Goal: Navigation & Orientation: Find specific page/section

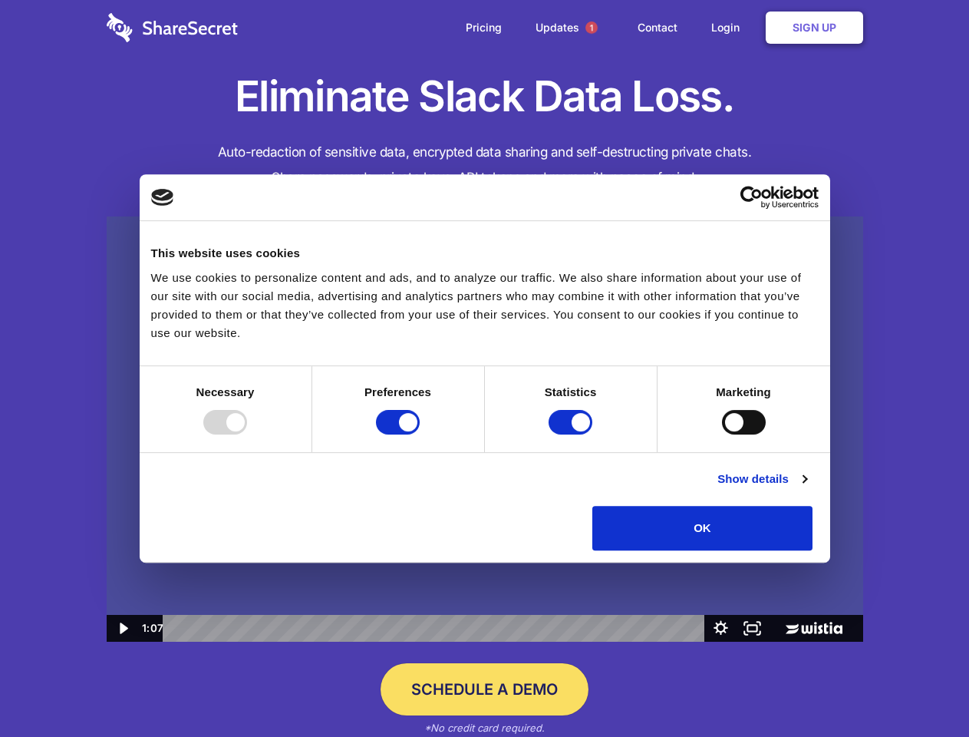
click at [484, 368] on img at bounding box center [485, 429] width 757 height 426
click at [247, 434] on div at bounding box center [225, 422] width 44 height 25
click at [420, 434] on input "Preferences" at bounding box center [398, 422] width 44 height 25
checkbox input "false"
click at [573, 434] on input "Statistics" at bounding box center [571, 422] width 44 height 25
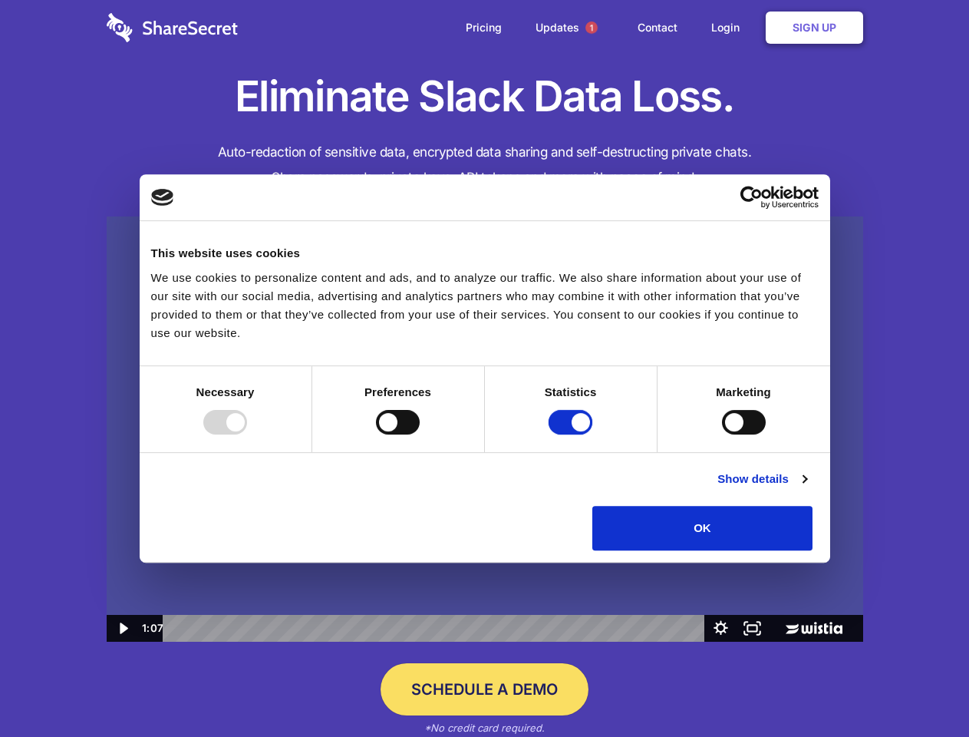
checkbox input "false"
click at [722, 434] on input "Marketing" at bounding box center [744, 422] width 44 height 25
checkbox input "true"
click at [807, 488] on link "Show details" at bounding box center [762, 479] width 89 height 18
click at [0, 0] on li "Necessary 7 Necessary cookies help make a website usable by enabling basic func…" at bounding box center [0, 0] width 0 height 0
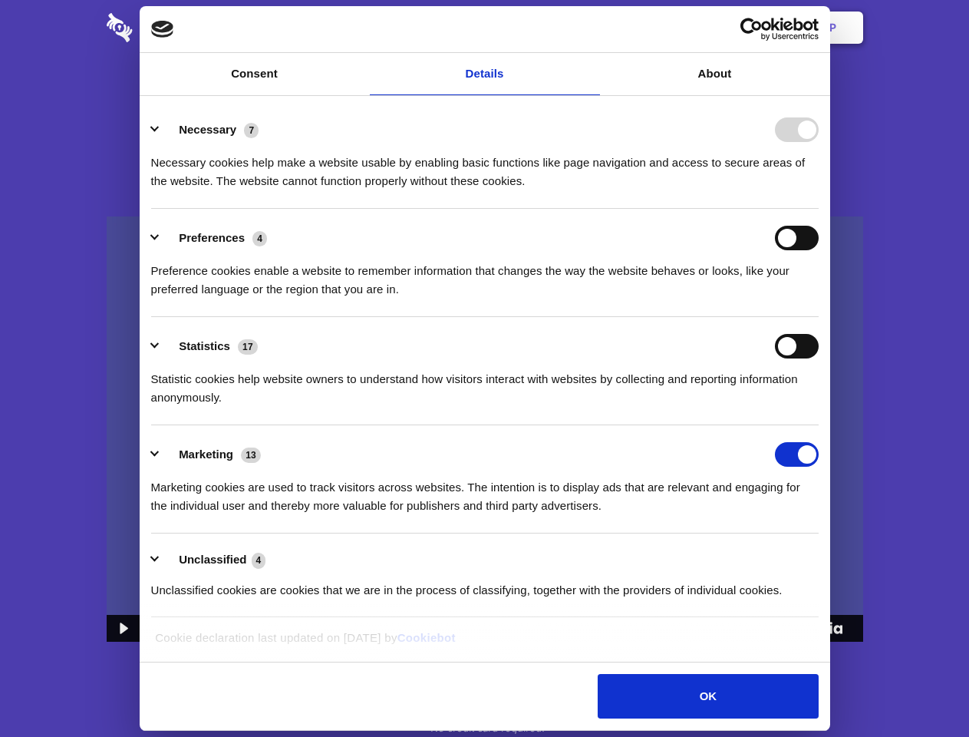
click at [591, 28] on span "1" at bounding box center [592, 27] width 12 height 12
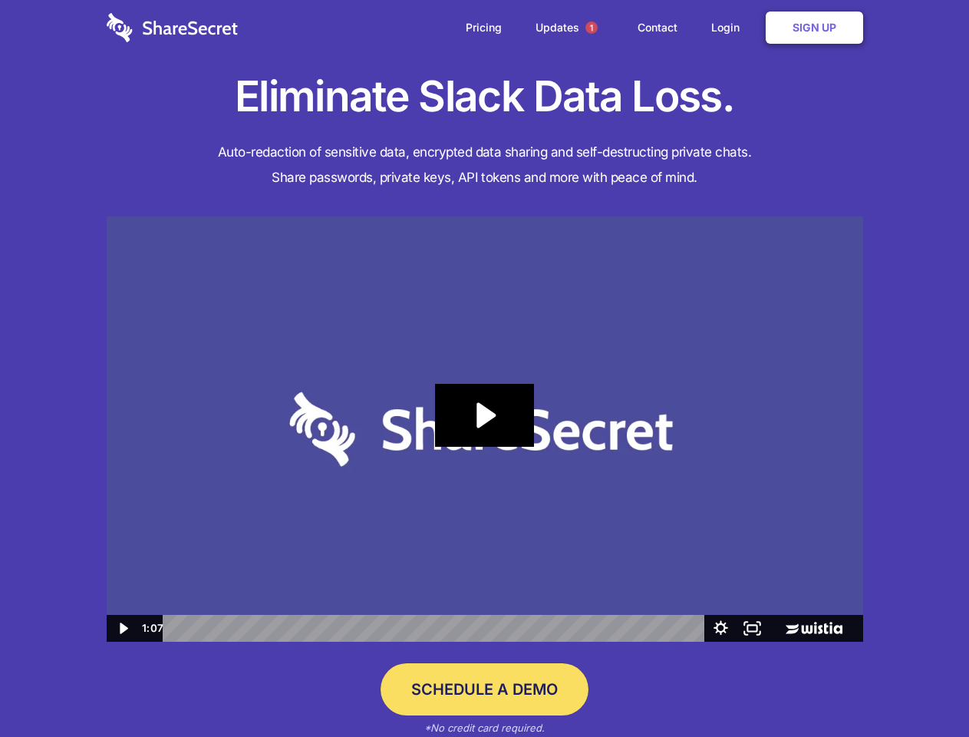
click at [485, 429] on icon "Play Video: Sharesecret Slack Extension" at bounding box center [484, 415] width 98 height 63
